Goal: Check status

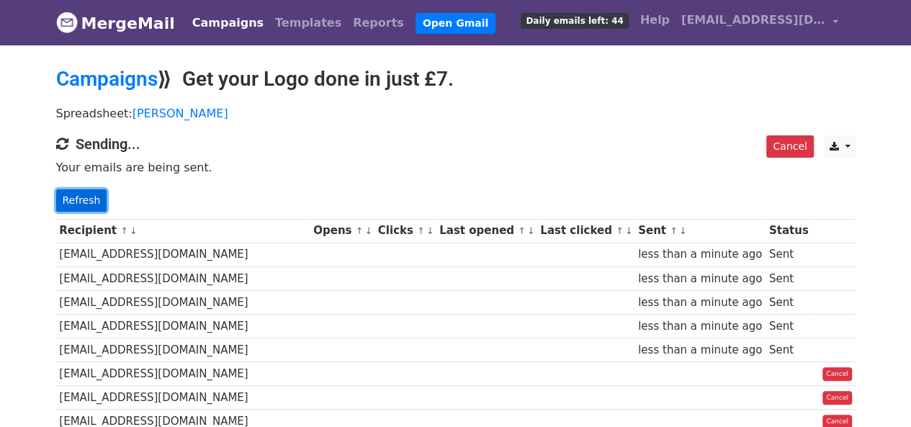
click at [93, 199] on link "Refresh" at bounding box center [81, 200] width 51 height 22
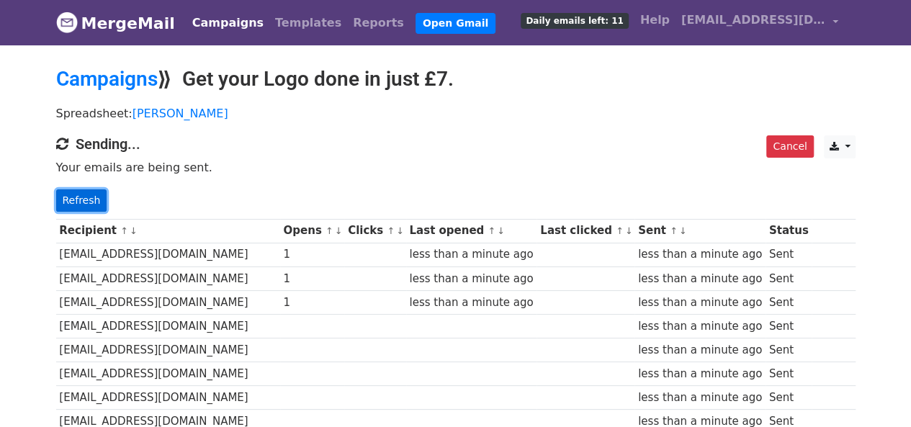
click at [86, 197] on link "Refresh" at bounding box center [81, 200] width 51 height 22
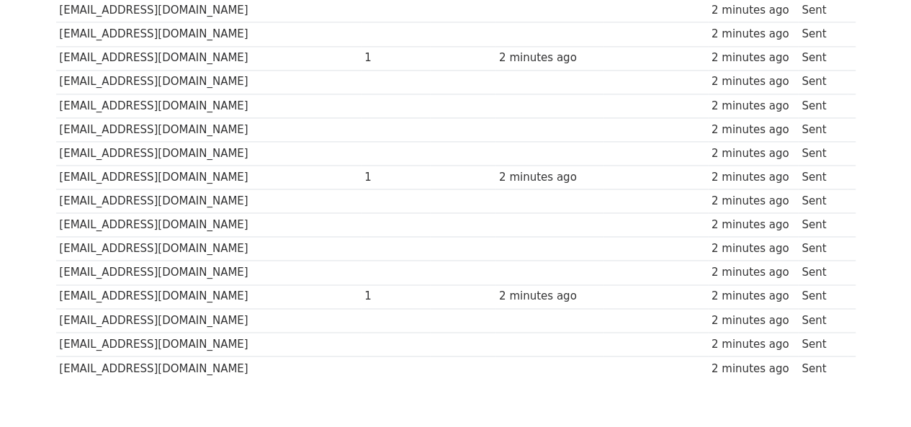
scroll to position [1117, 0]
